Goal: Information Seeking & Learning: Compare options

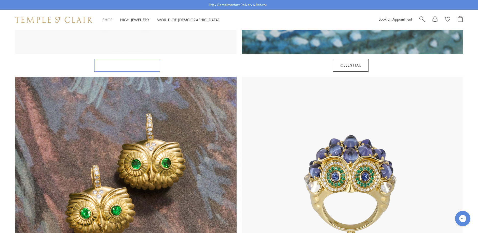
scroll to position [433, 0]
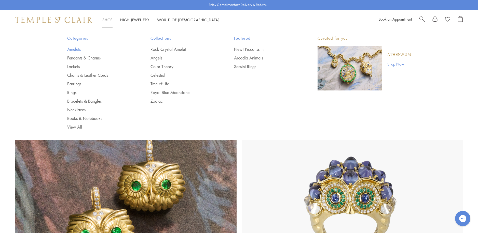
click at [73, 49] on link "Amulets" at bounding box center [98, 50] width 63 height 6
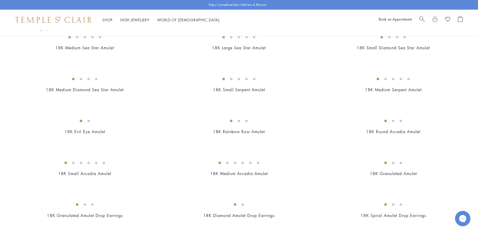
scroll to position [789, 0]
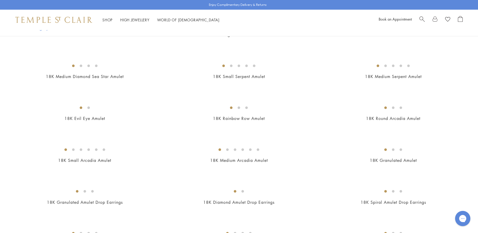
click at [0, 0] on img at bounding box center [0, 0] width 0 height 0
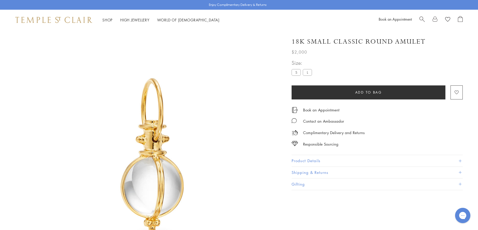
scroll to position [30, 0]
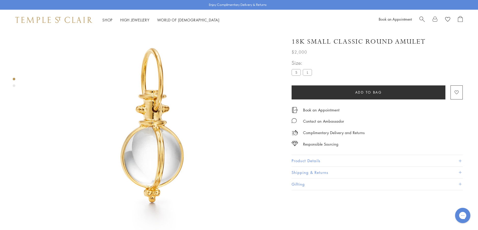
click at [305, 158] on button "Product Details" at bounding box center [376, 160] width 171 height 11
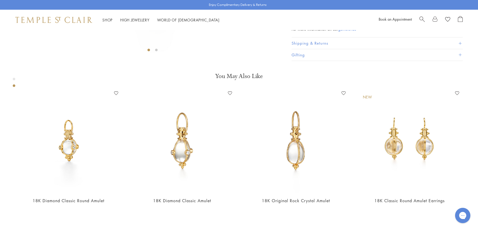
scroll to position [208, 0]
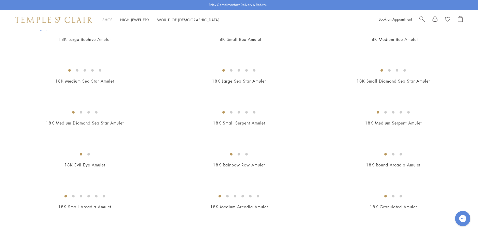
scroll to position [765, 0]
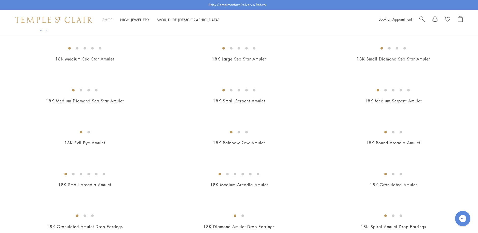
click at [0, 0] on img at bounding box center [0, 0] width 0 height 0
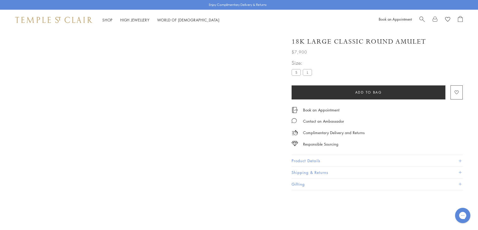
scroll to position [30, 0]
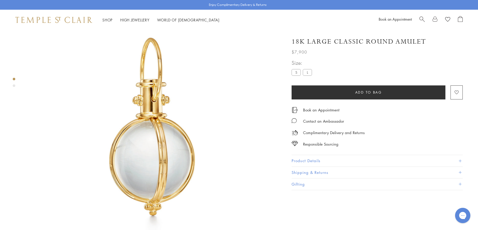
click at [301, 160] on button "Product Details" at bounding box center [376, 160] width 171 height 11
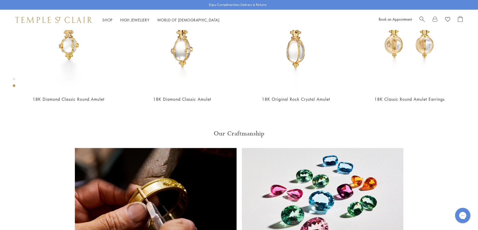
scroll to position [335, 0]
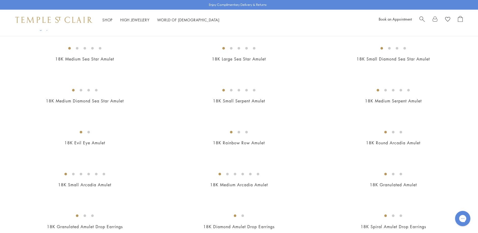
click at [0, 0] on img at bounding box center [0, 0] width 0 height 0
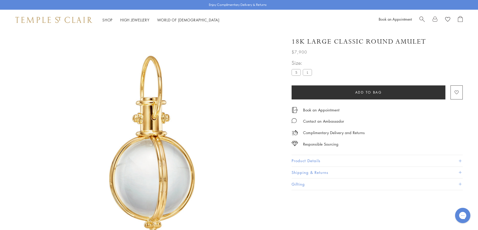
scroll to position [30, 0]
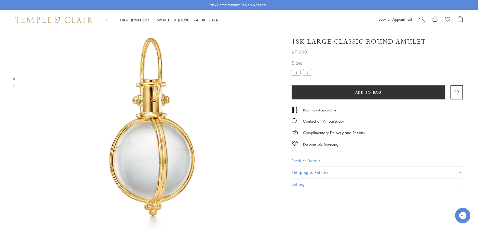
click at [306, 159] on button "Product Details" at bounding box center [376, 160] width 171 height 11
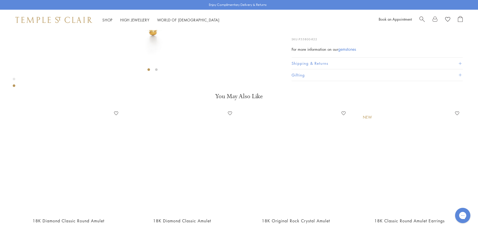
scroll to position [208, 0]
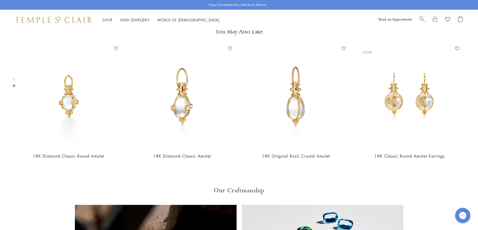
scroll to position [310, 0]
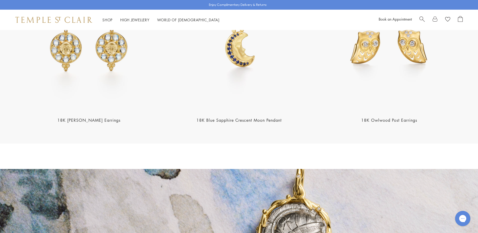
scroll to position [865, 0]
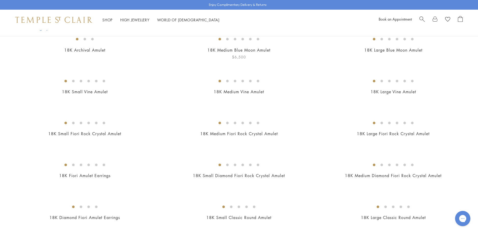
scroll to position [76, 0]
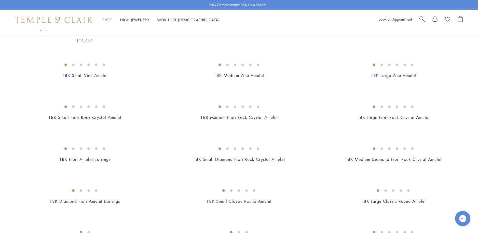
click at [0, 0] on img at bounding box center [0, 0] width 0 height 0
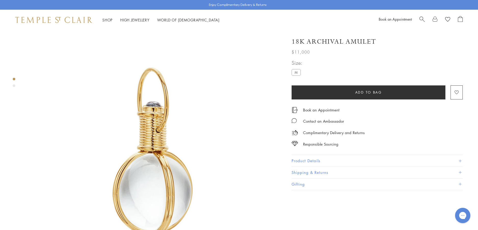
click at [312, 157] on button "Product Details" at bounding box center [376, 160] width 171 height 11
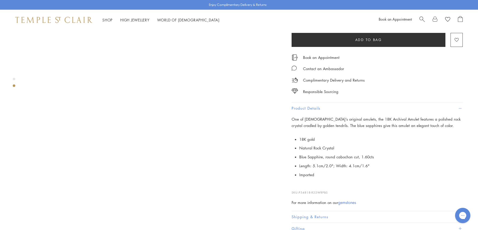
scroll to position [305, 0]
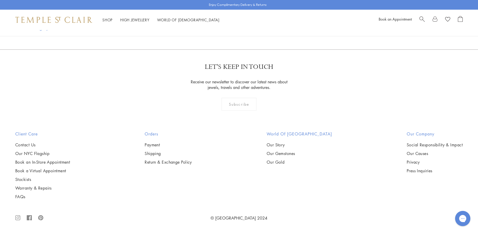
scroll to position [1094, 0]
click at [0, 0] on img at bounding box center [0, 0] width 0 height 0
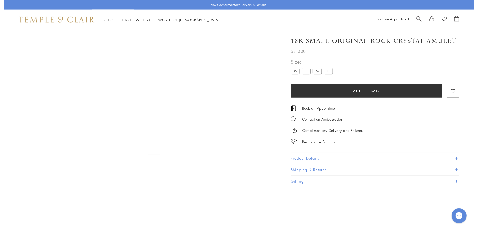
scroll to position [30, 0]
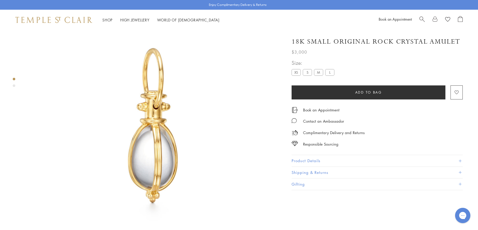
click at [304, 160] on button "Product Details" at bounding box center [376, 160] width 171 height 11
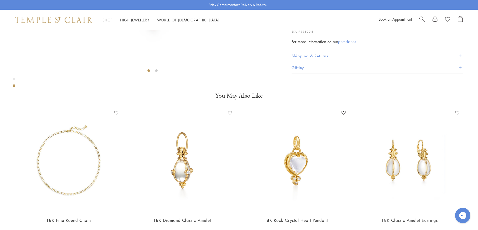
scroll to position [208, 0]
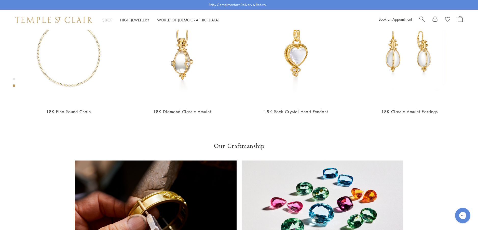
scroll to position [335, 0]
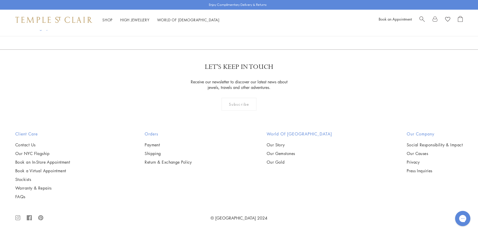
scroll to position [1298, 0]
click at [0, 0] on img at bounding box center [0, 0] width 0 height 0
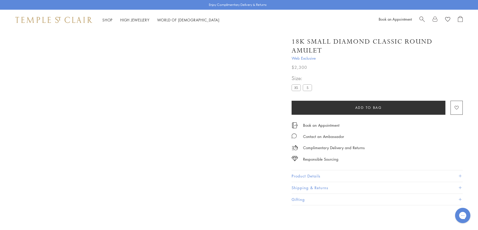
scroll to position [30, 0]
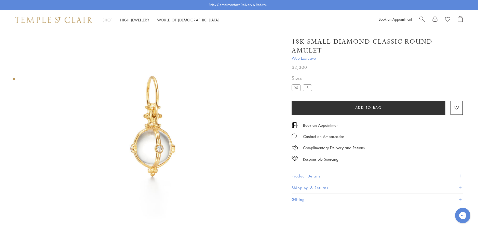
click at [299, 174] on button "Product Details" at bounding box center [376, 175] width 171 height 11
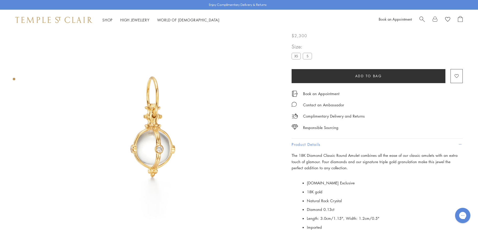
scroll to position [5, 0]
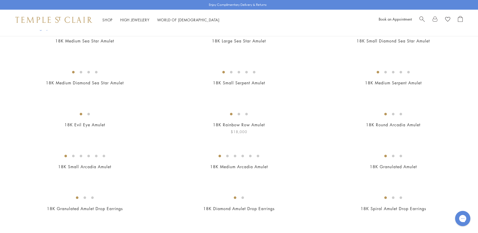
scroll to position [763, 0]
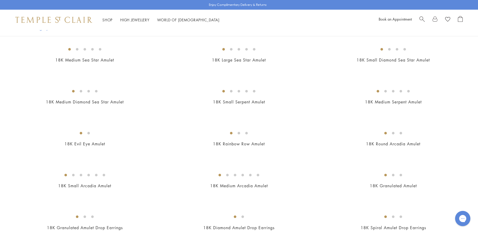
click at [0, 0] on img at bounding box center [0, 0] width 0 height 0
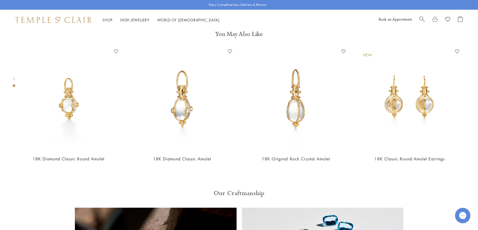
scroll to position [285, 0]
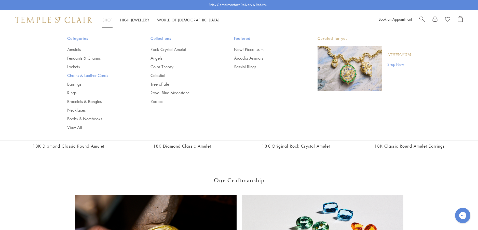
click at [83, 75] on link "Chains & Leather Cords" at bounding box center [98, 76] width 63 height 6
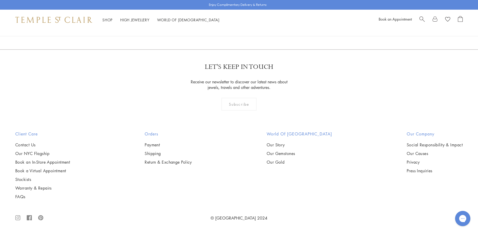
scroll to position [942, 0]
click at [0, 0] on img at bounding box center [0, 0] width 0 height 0
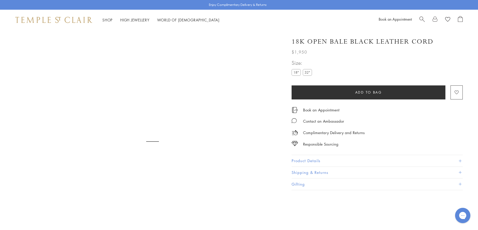
scroll to position [30, 0]
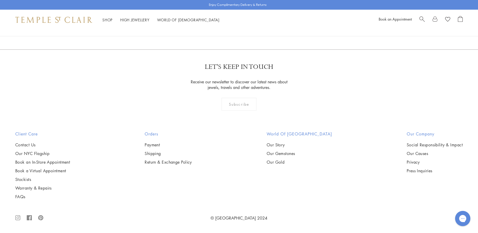
scroll to position [1323, 0]
click at [0, 0] on img at bounding box center [0, 0] width 0 height 0
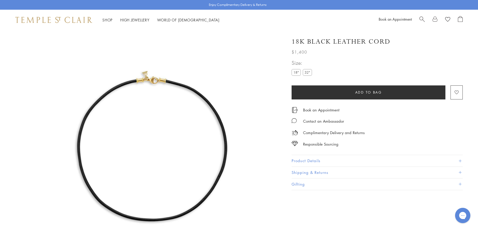
scroll to position [30, 0]
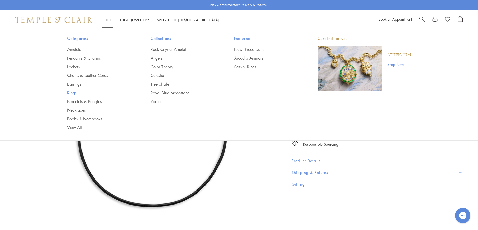
click at [73, 93] on link "Rings" at bounding box center [98, 93] width 63 height 6
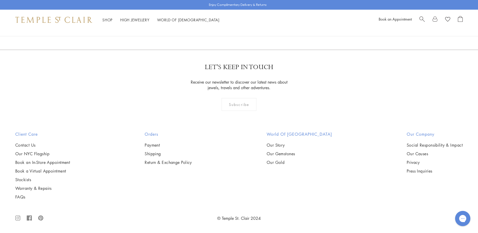
scroll to position [2036, 0]
click at [0, 0] on img at bounding box center [0, 0] width 0 height 0
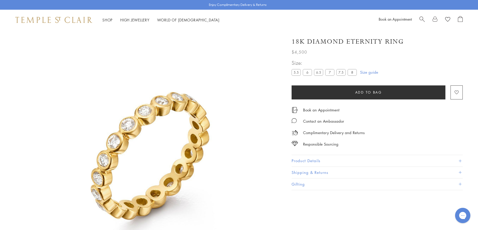
scroll to position [30, 0]
